Goal: Task Accomplishment & Management: Manage account settings

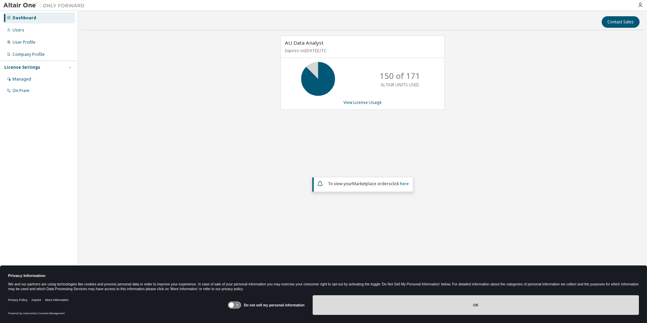
click at [555, 305] on button "OK" at bounding box center [476, 305] width 326 height 20
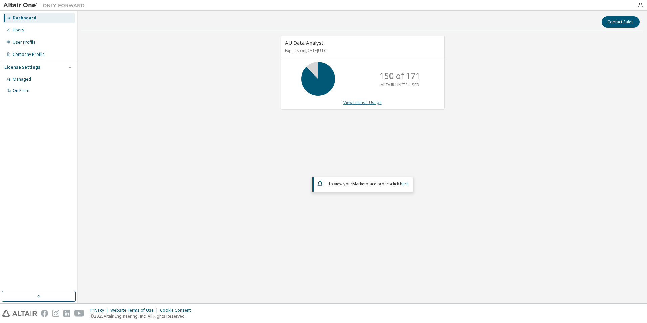
click at [360, 103] on link "View License Usage" at bounding box center [363, 103] width 38 height 6
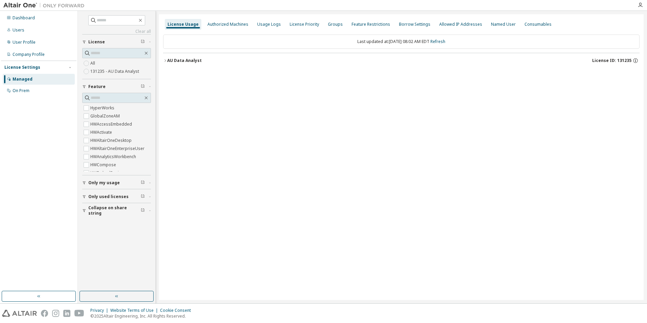
click at [169, 60] on div "AU Data Analyst" at bounding box center [184, 60] width 35 height 5
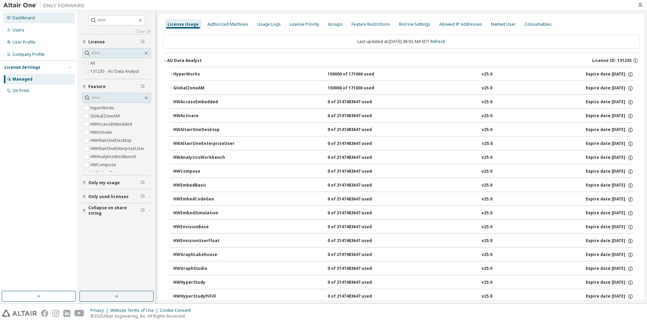
click at [31, 17] on div "Dashboard" at bounding box center [24, 17] width 22 height 5
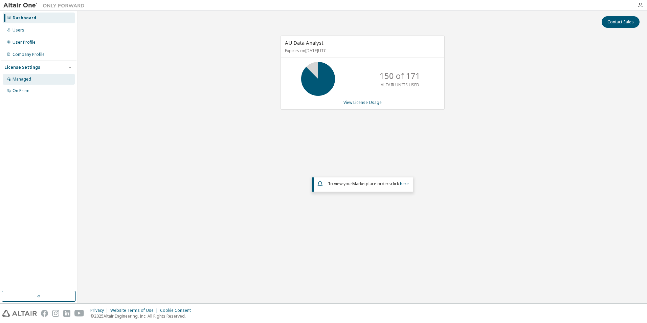
click at [27, 80] on div "Managed" at bounding box center [22, 79] width 19 height 5
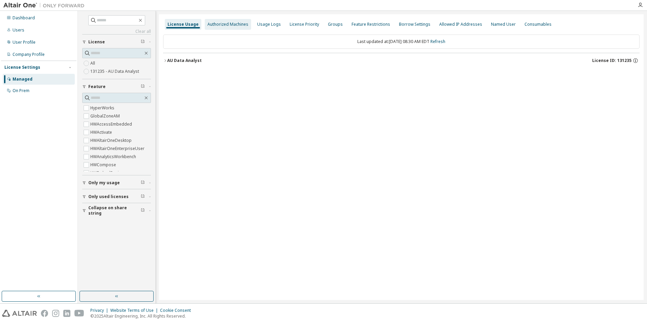
click at [242, 23] on div "Authorized Machines" at bounding box center [228, 24] width 41 height 5
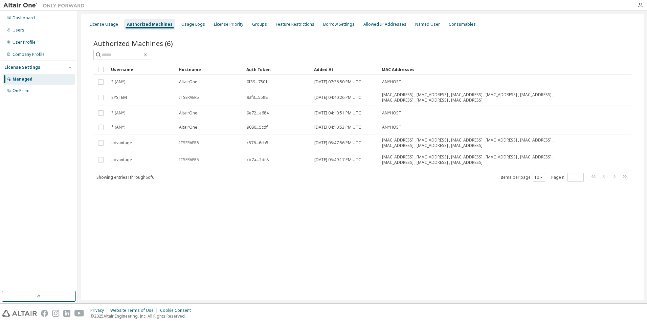
click at [337, 193] on div "Authorized Machines (6) Clear Load Save Save As Field Operator Value Select fil…" at bounding box center [362, 114] width 555 height 169
